Goal: Transaction & Acquisition: Purchase product/service

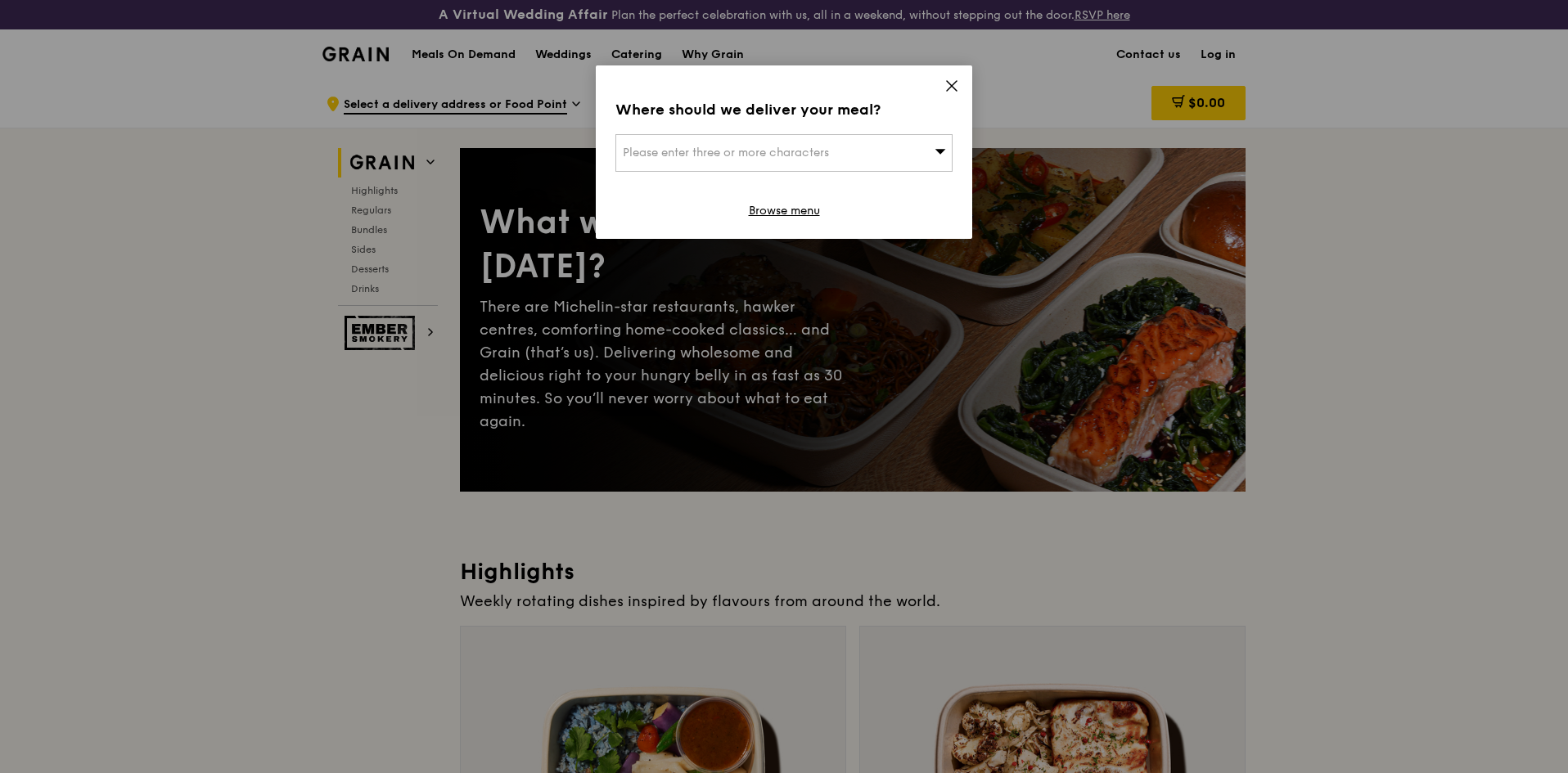
click at [953, 88] on icon at bounding box center [951, 85] width 10 height 10
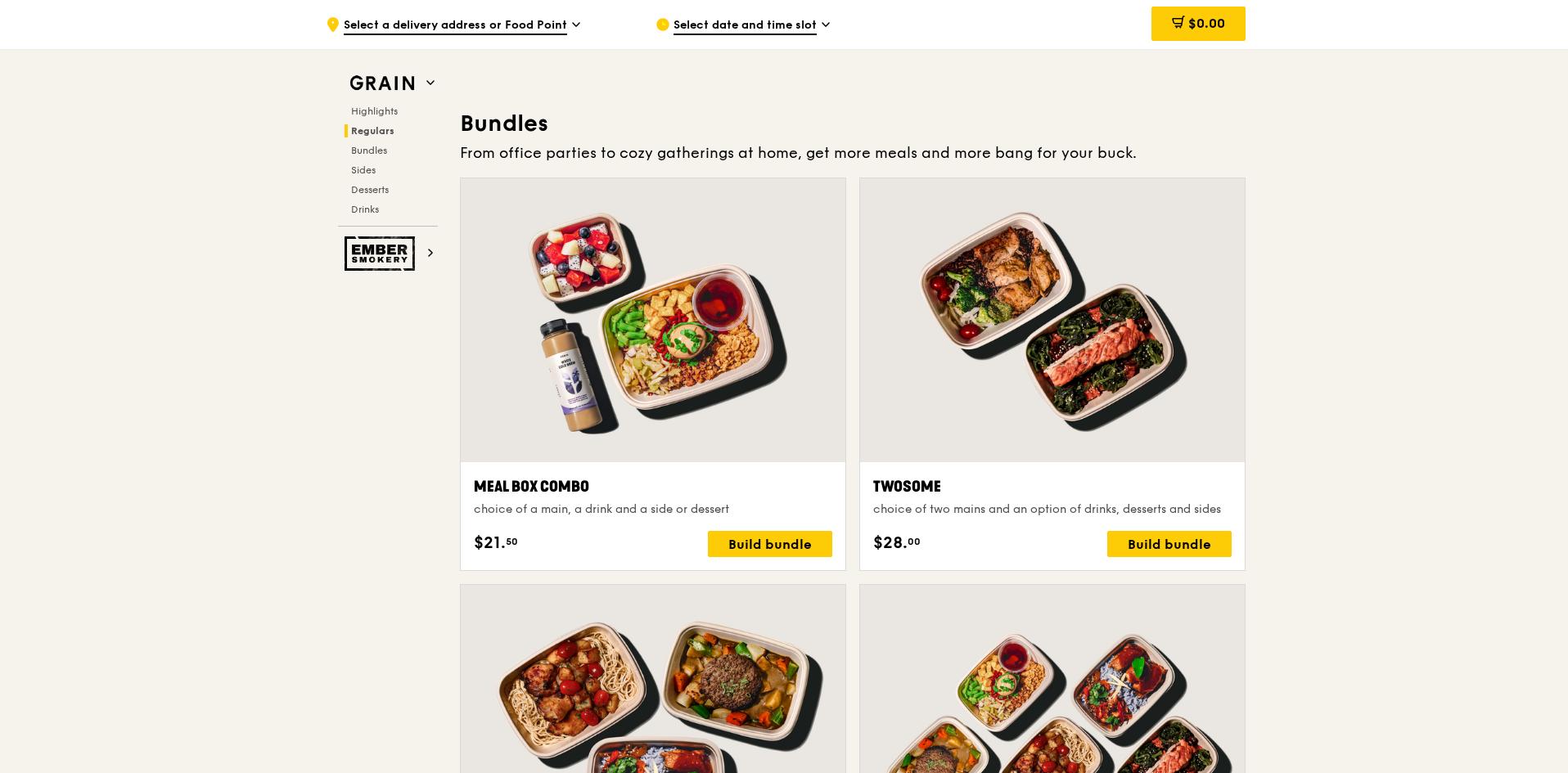
scroll to position [2372, 0]
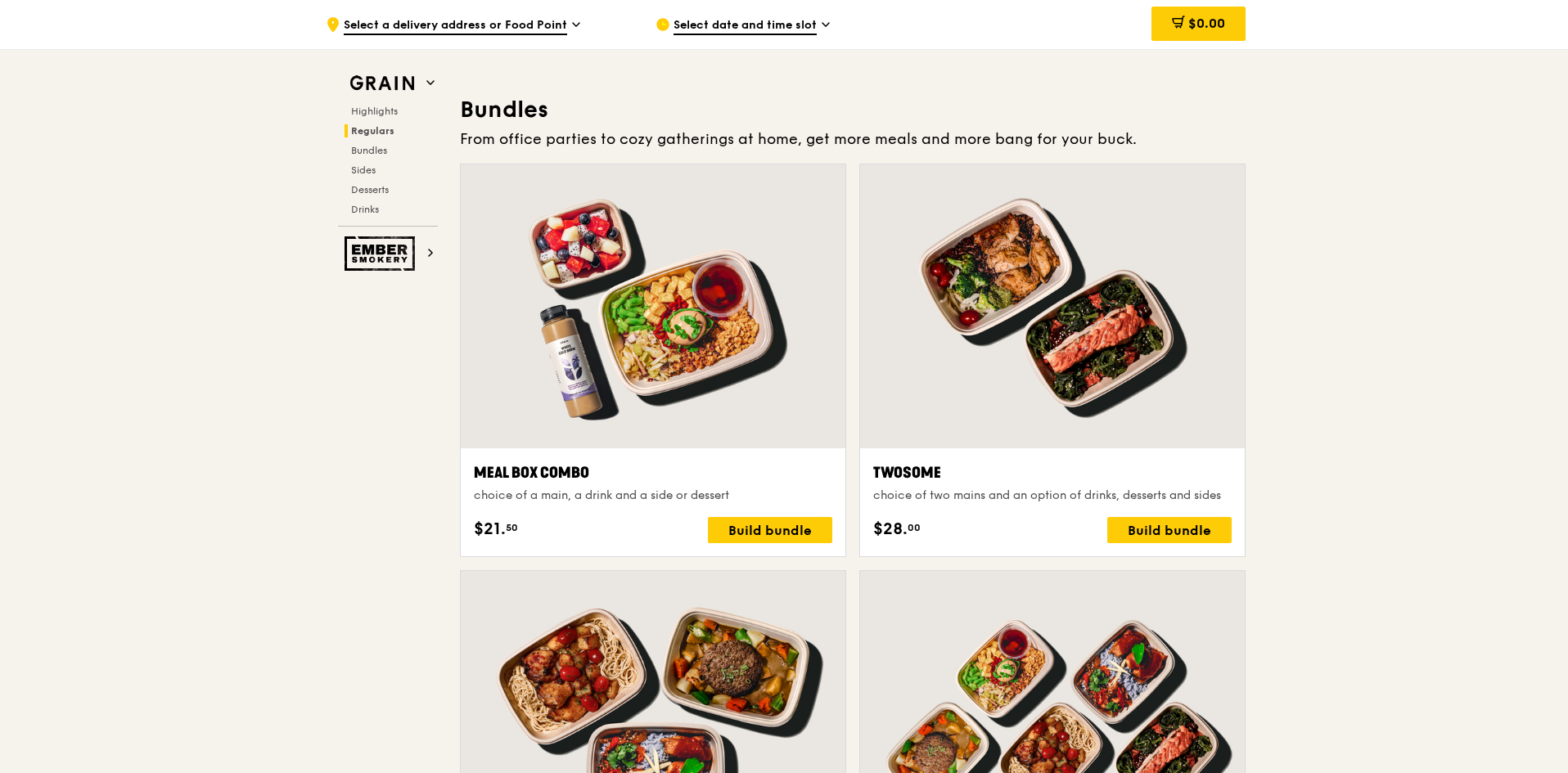
click at [717, 291] on div at bounding box center [653, 306] width 384 height 284
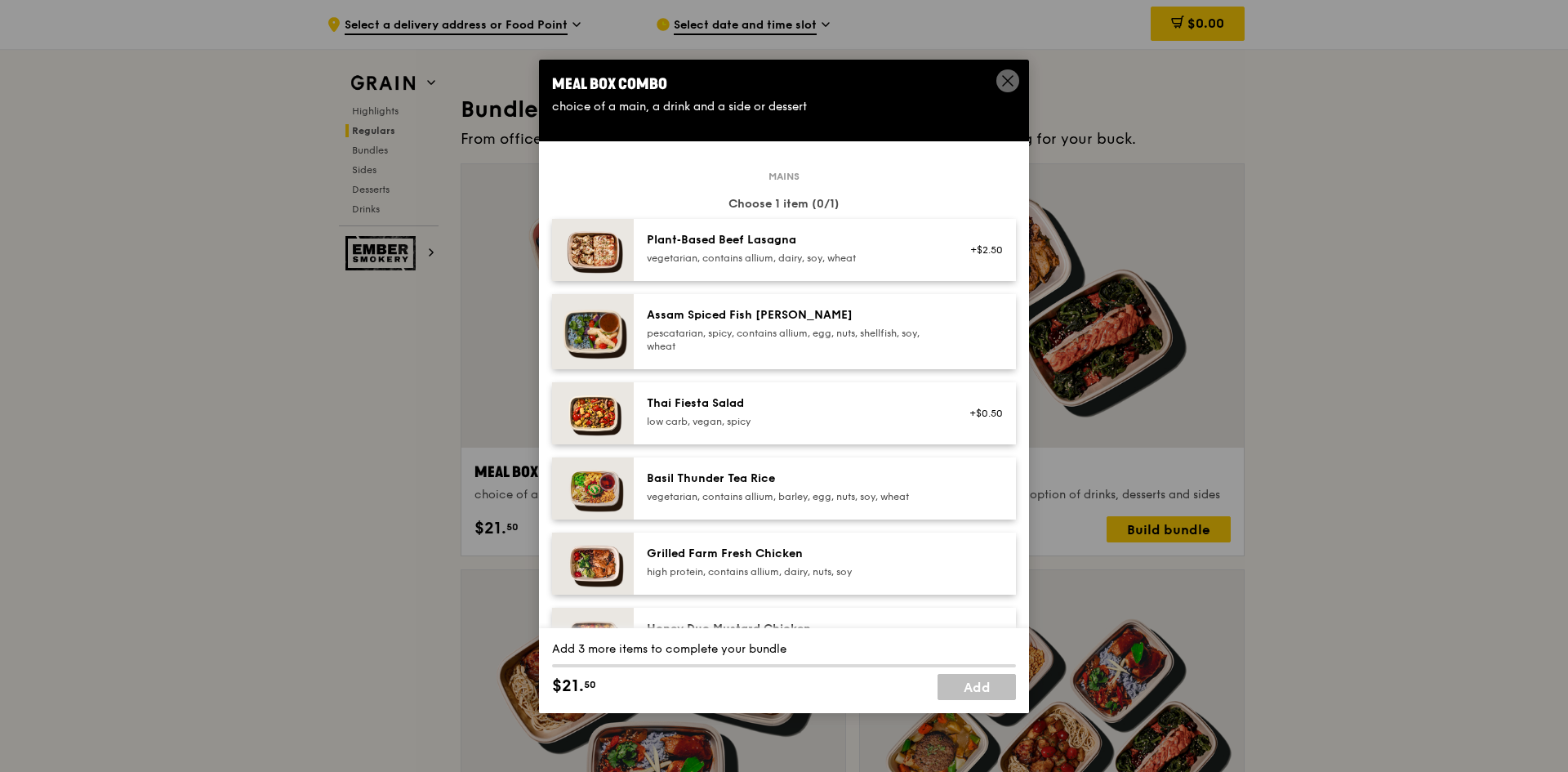
click at [671, 336] on div "pescatarian, spicy, contains allium, egg, nuts, shellfish, soy, wheat" at bounding box center [794, 340] width 294 height 26
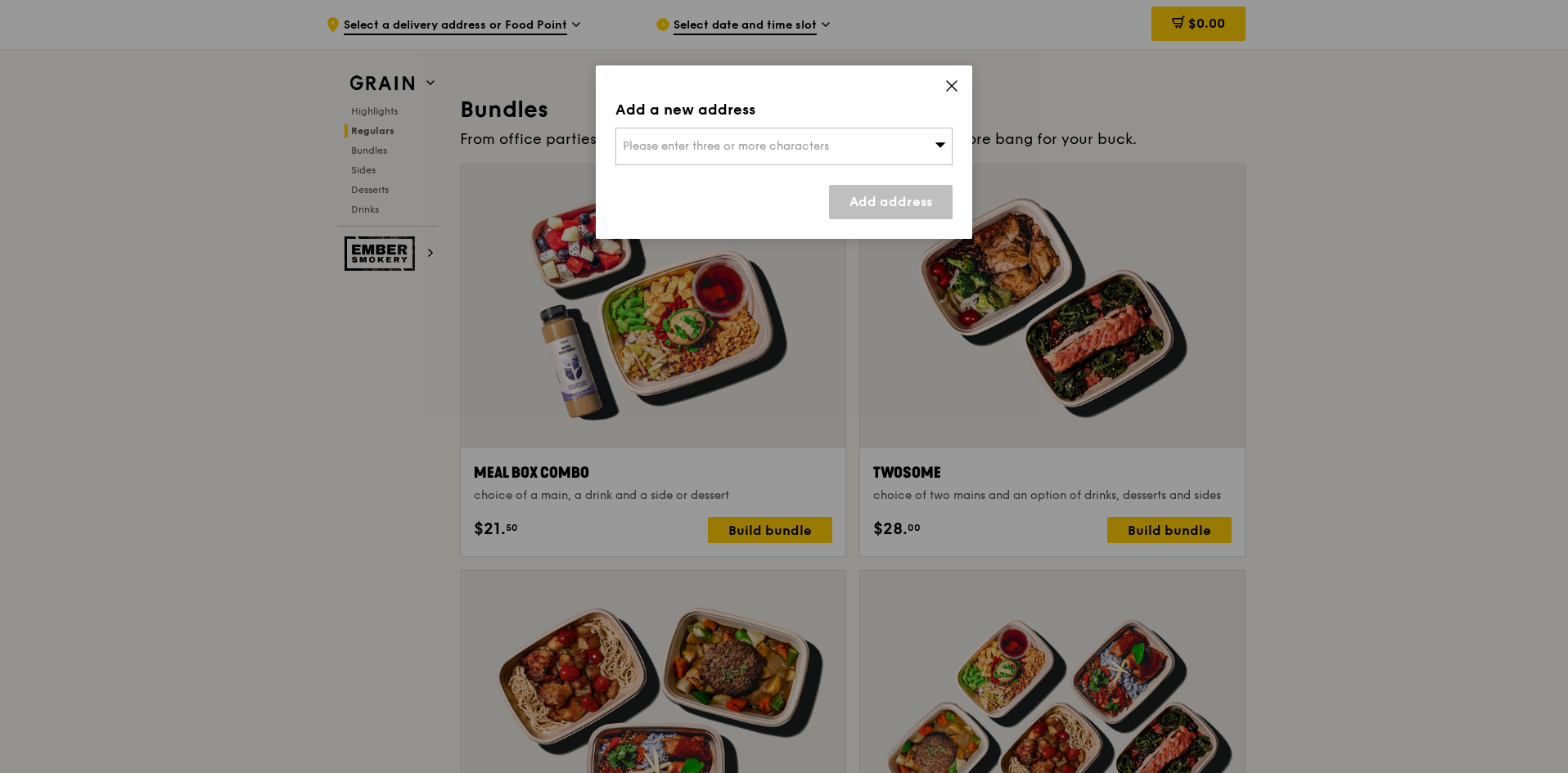
click at [953, 91] on icon at bounding box center [951, 86] width 15 height 15
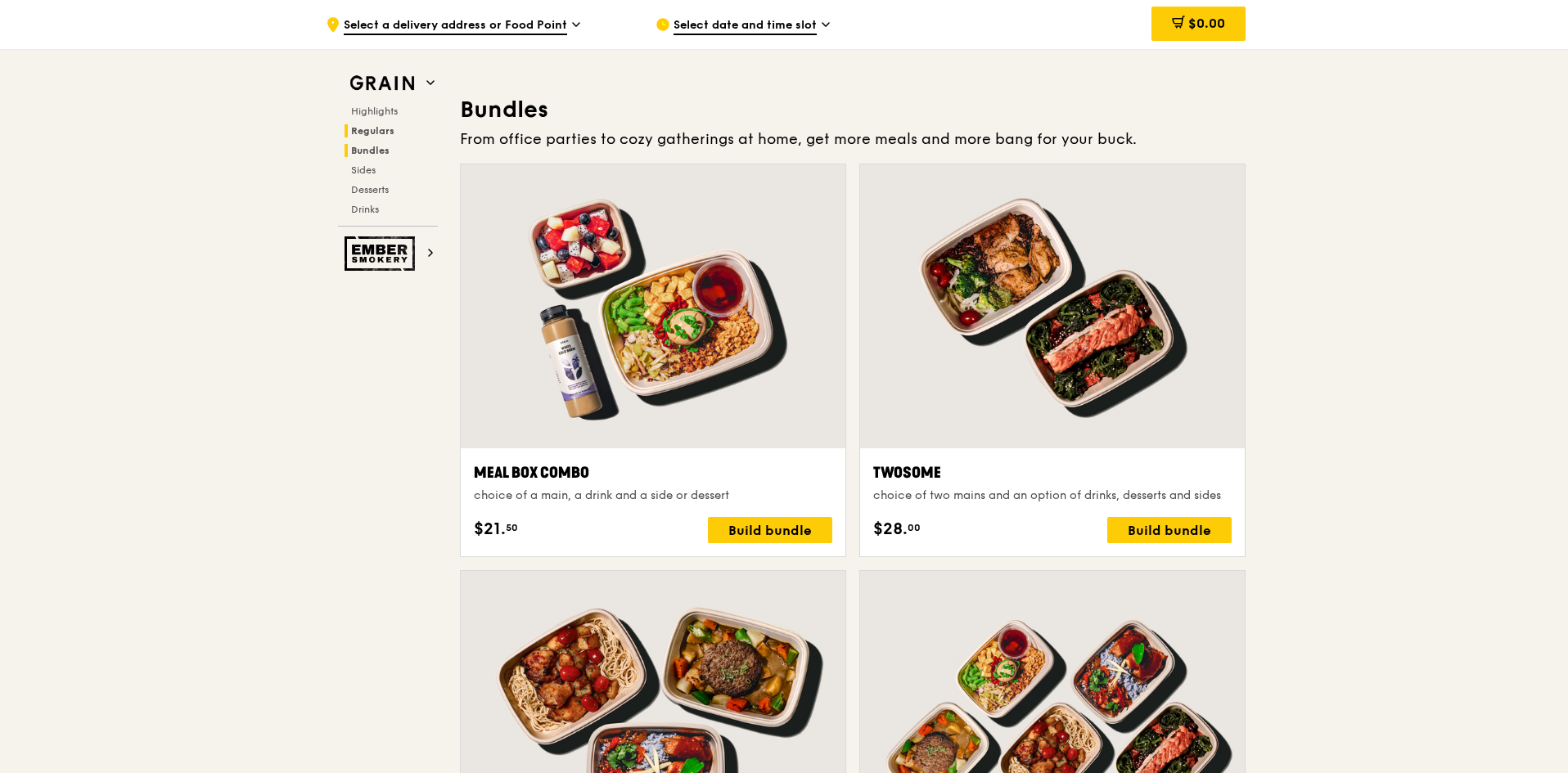
click at [378, 153] on span "Bundles" at bounding box center [371, 150] width 38 height 11
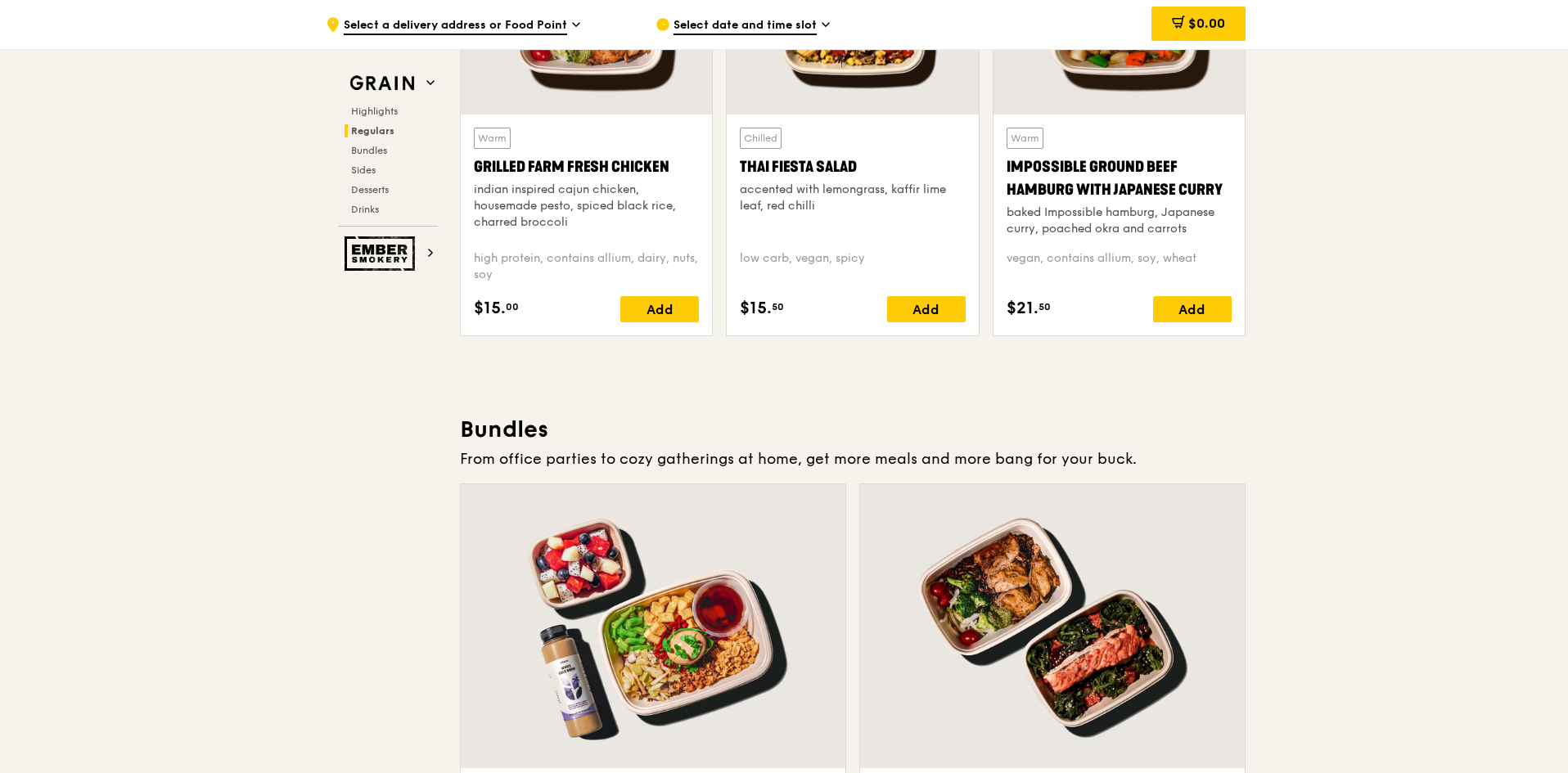
scroll to position [1993, 0]
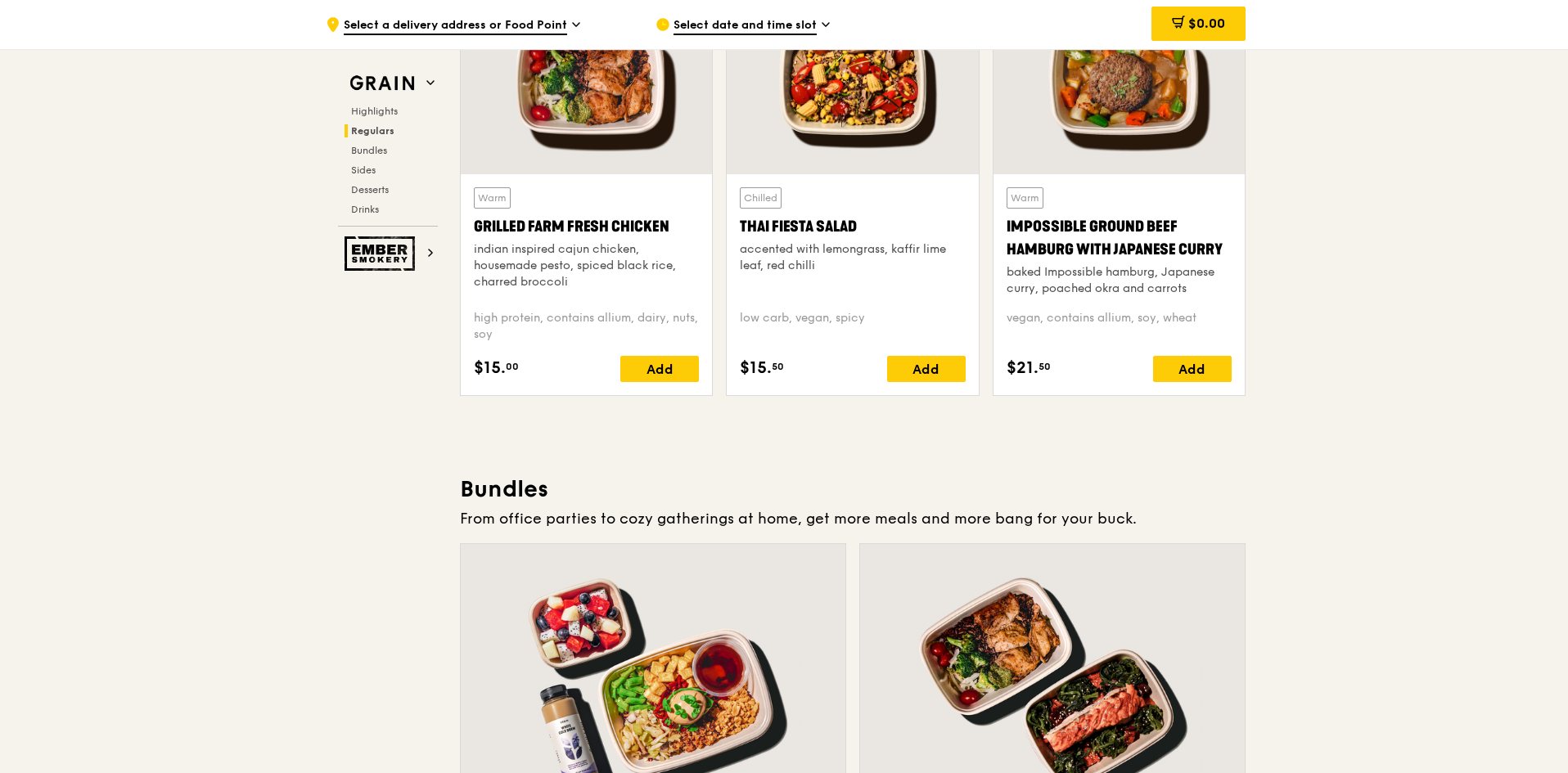
click at [393, 22] on span "Select a delivery address or Food Point" at bounding box center [455, 26] width 223 height 18
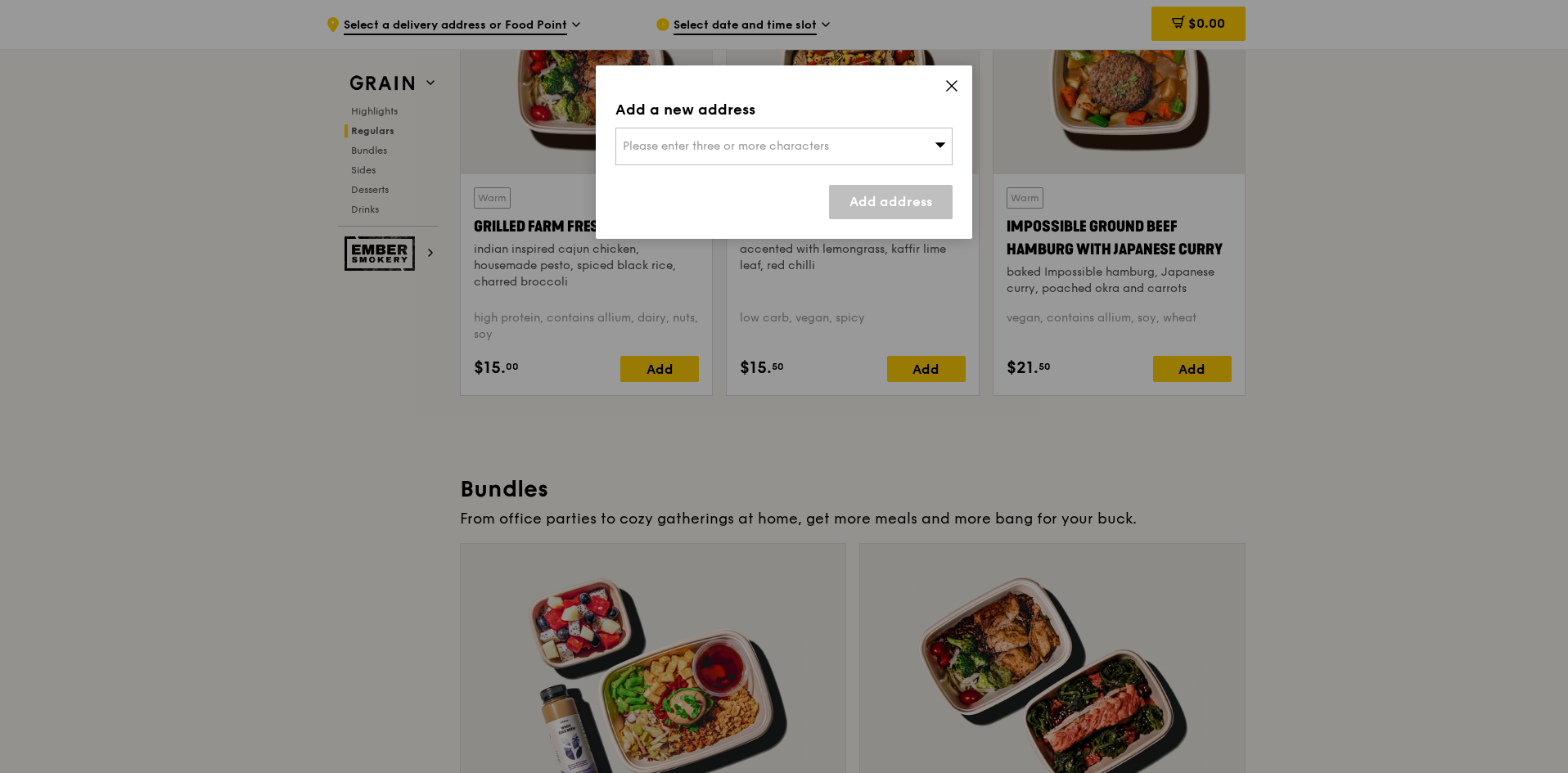
click at [924, 136] on div "Please enter three or more characters" at bounding box center [784, 146] width 337 height 37
click at [924, 136] on input "search" at bounding box center [784, 146] width 336 height 36
